Goal: Navigation & Orientation: Understand site structure

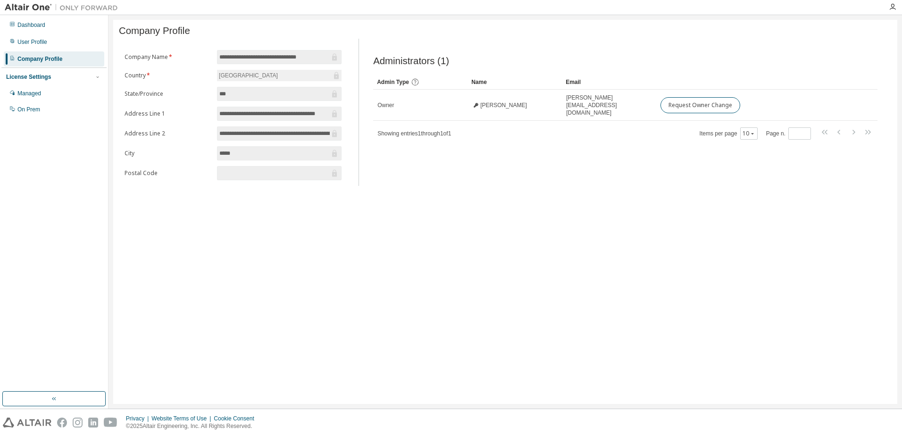
click at [501, 230] on div "**********" at bounding box center [505, 212] width 784 height 384
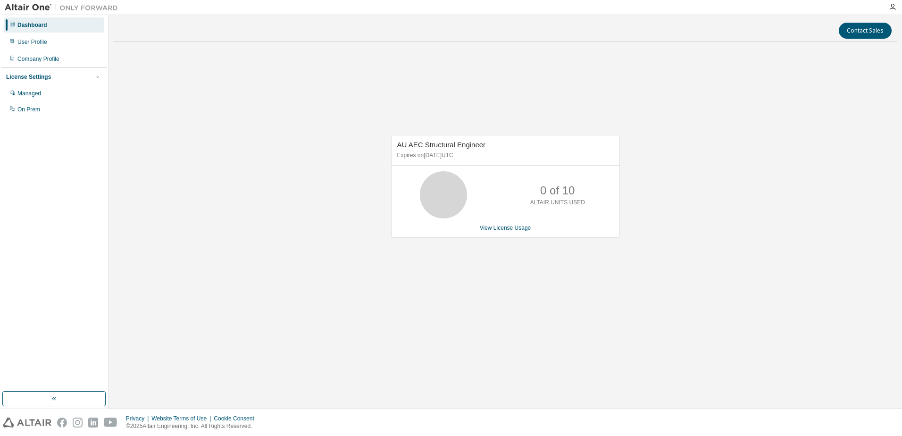
click at [561, 188] on p "0 of 10" at bounding box center [557, 191] width 34 height 16
click at [558, 191] on p "0 of 10" at bounding box center [557, 191] width 34 height 16
drag, startPoint x: 432, startPoint y: 150, endPoint x: 458, endPoint y: 155, distance: 26.5
click at [458, 155] on p "Expires on June 16, 2026 UTC" at bounding box center [504, 155] width 214 height 8
drag, startPoint x: 458, startPoint y: 155, endPoint x: 474, endPoint y: 156, distance: 16.1
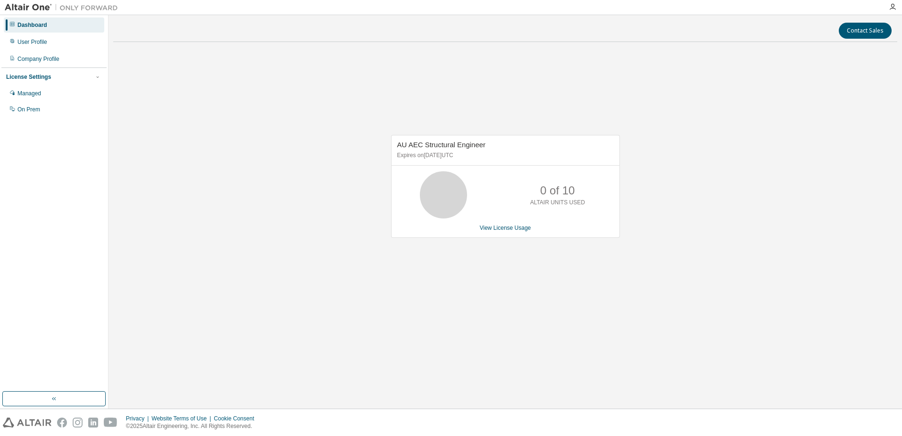
click at [474, 156] on p "Expires on June 16, 2026 UTC" at bounding box center [504, 155] width 214 height 8
drag, startPoint x: 500, startPoint y: 150, endPoint x: 390, endPoint y: 143, distance: 110.1
click at [390, 143] on div "AU AEC Structural Engineer Expires on June 16, 2026 UTC 0 of 10 ALTAIR UNITS US…" at bounding box center [501, 191] width 238 height 113
drag, startPoint x: 390, startPoint y: 143, endPoint x: 432, endPoint y: 151, distance: 42.7
click at [432, 151] on p "Expires on June 16, 2026 UTC" at bounding box center [504, 155] width 214 height 8
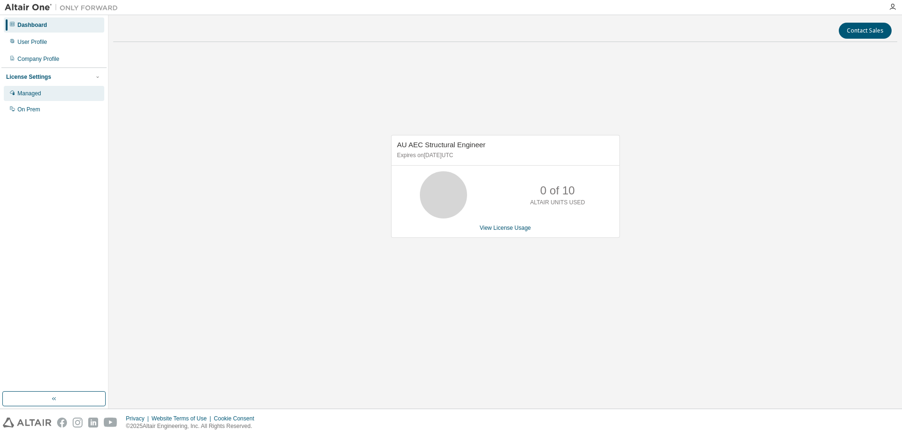
click at [50, 96] on div "Managed" at bounding box center [54, 93] width 100 height 15
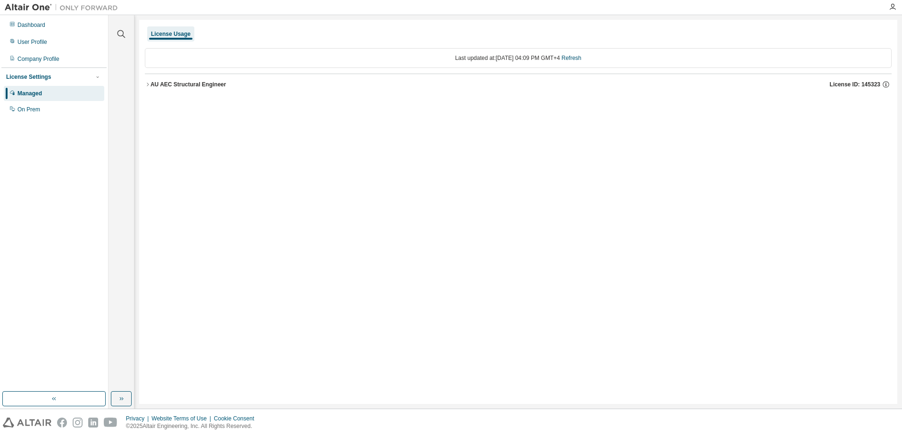
click at [164, 84] on div "AU AEC Structural Engineer" at bounding box center [187, 85] width 75 height 8
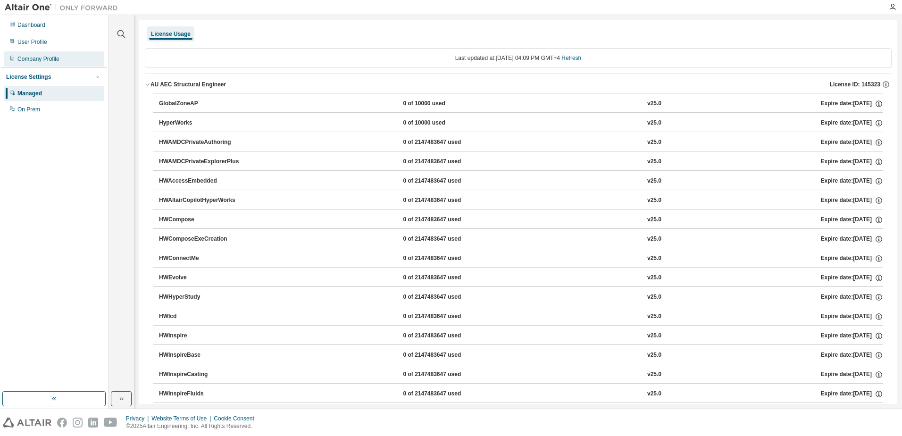
click at [55, 66] on div "Company Profile" at bounding box center [54, 58] width 100 height 15
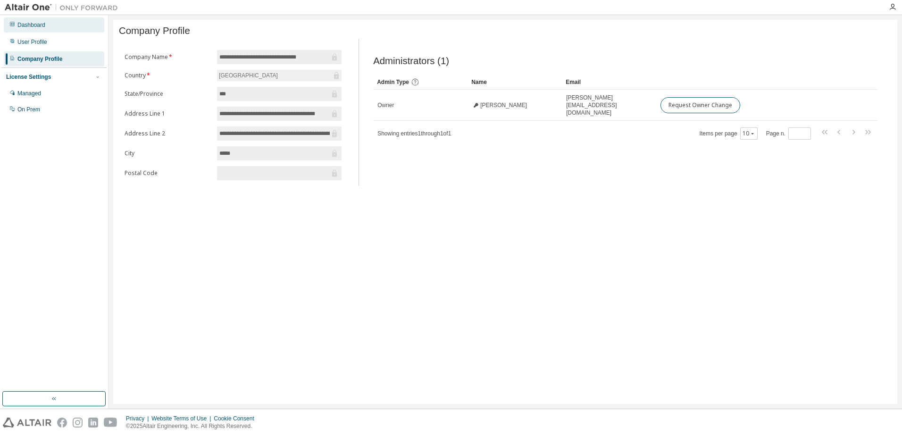
click at [74, 31] on div "Dashboard" at bounding box center [54, 24] width 100 height 15
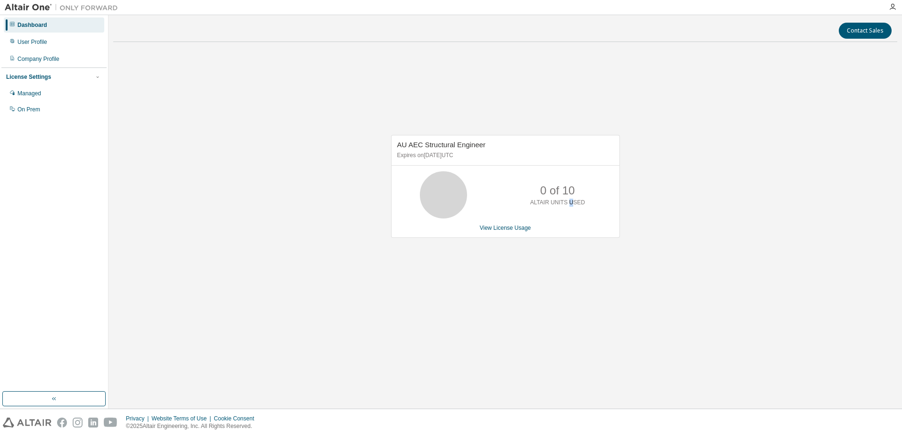
click at [570, 213] on div "0 of 10 ALTAIR UNITS USED" at bounding box center [557, 194] width 75 height 47
drag, startPoint x: 570, startPoint y: 213, endPoint x: 564, endPoint y: 200, distance: 13.5
click at [564, 200] on p "ALTAIR UNITS USED" at bounding box center [557, 203] width 55 height 8
drag, startPoint x: 535, startPoint y: 187, endPoint x: 595, endPoint y: 188, distance: 59.4
click at [595, 188] on div "0 of 10 ALTAIR UNITS USED" at bounding box center [557, 194] width 75 height 47
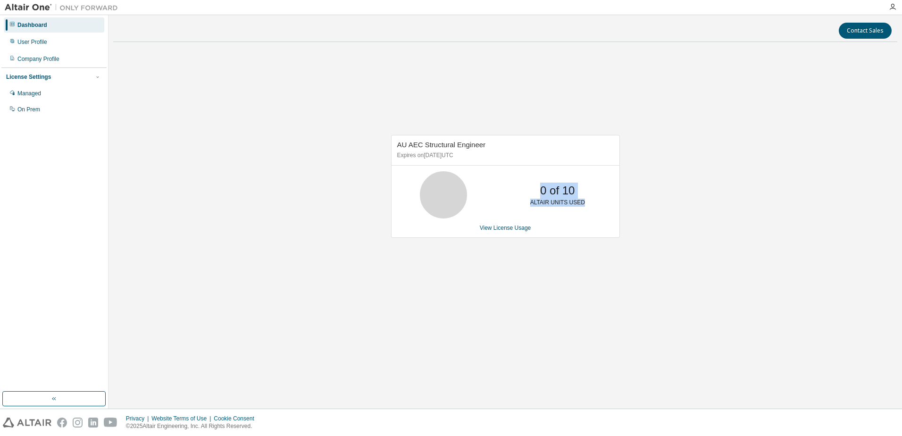
drag, startPoint x: 595, startPoint y: 188, endPoint x: 590, endPoint y: 197, distance: 10.4
click at [590, 197] on div "0 of 10 ALTAIR UNITS USED" at bounding box center [557, 194] width 75 height 47
drag, startPoint x: 583, startPoint y: 191, endPoint x: 414, endPoint y: 194, distance: 168.4
click at [414, 194] on div "0 of 10 ALTAIR UNITS USED" at bounding box center [506, 194] width 228 height 47
click at [607, 201] on div "0 of 10 ALTAIR UNITS USED" at bounding box center [506, 194] width 228 height 47
